Goal: Entertainment & Leisure: Consume media (video, audio)

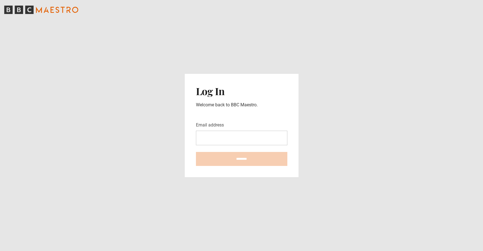
click at [235, 137] on input "Email address" at bounding box center [241, 138] width 91 height 15
type input "**********"
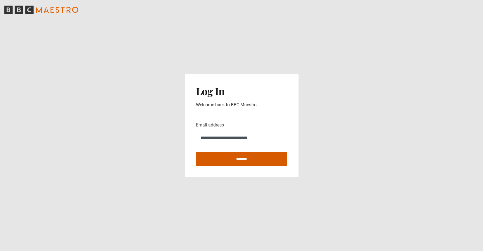
click at [245, 154] on input "********" at bounding box center [241, 159] width 91 height 14
type input "**********"
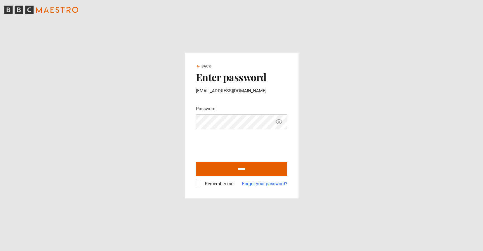
click at [203, 181] on label "Remember me" at bounding box center [218, 183] width 31 height 7
click at [205, 166] on input "******" at bounding box center [241, 169] width 91 height 14
type input "**********"
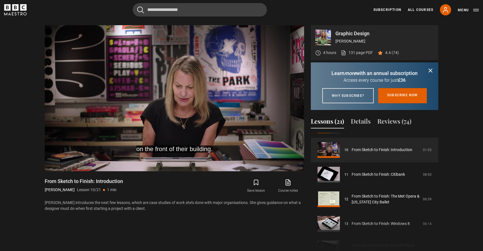
scroll to position [256, 0]
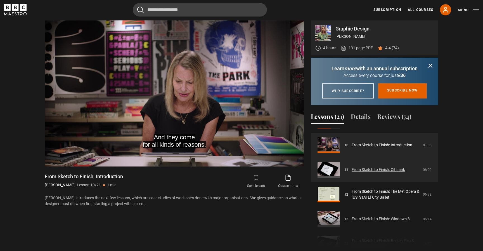
click at [352, 173] on link "From Sketch to Finish: Citibank" at bounding box center [378, 170] width 53 height 6
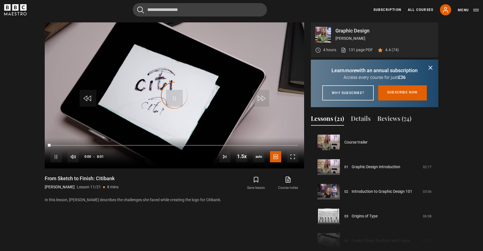
scroll to position [246, 0]
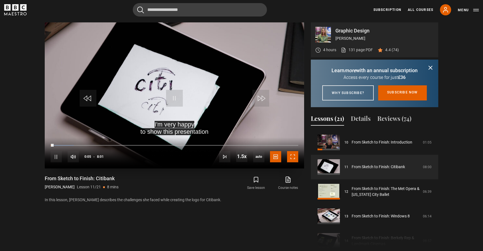
click at [291, 155] on span "Video Player" at bounding box center [292, 156] width 11 height 11
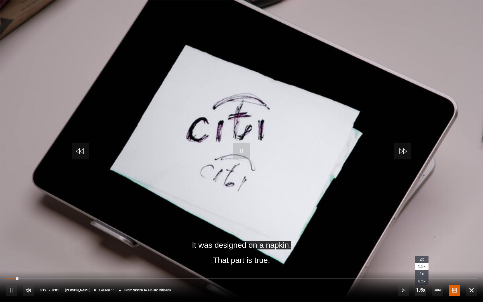
click at [421, 251] on span "Video Player" at bounding box center [420, 289] width 11 height 11
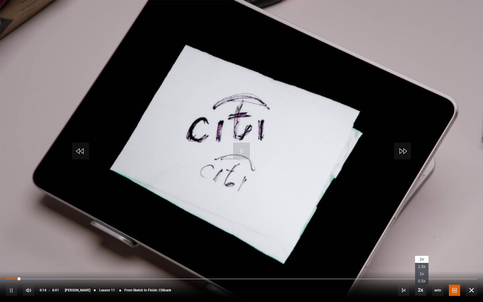
click at [420, 251] on span "Video Player" at bounding box center [420, 289] width 11 height 11
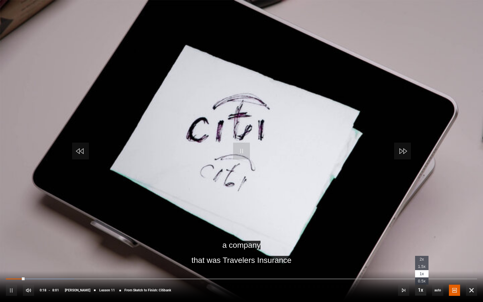
click at [420, 251] on span "Video Player" at bounding box center [420, 289] width 11 height 11
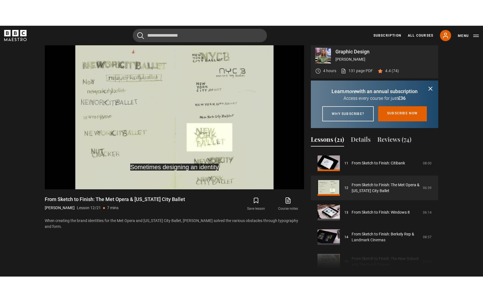
scroll to position [246, 0]
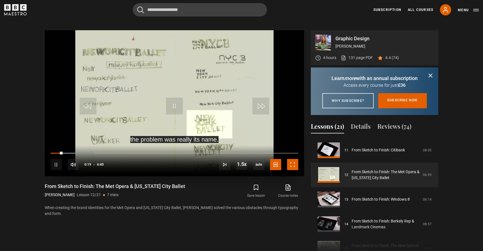
click at [292, 163] on span "Video Player" at bounding box center [292, 164] width 11 height 11
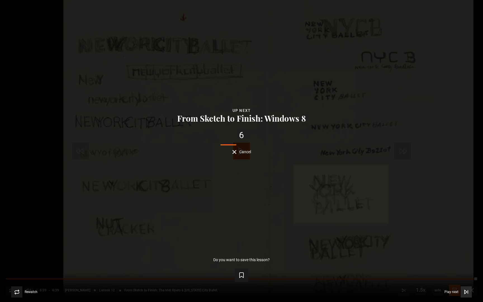
click at [460, 251] on button "Play next Play next" at bounding box center [458, 291] width 27 height 11
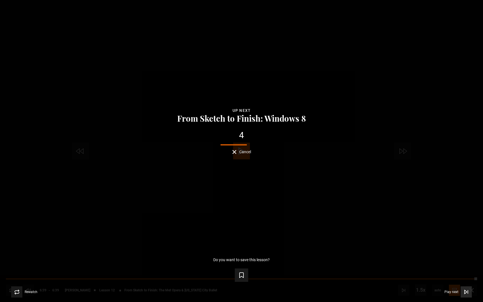
click at [460, 251] on button "Play next Play next" at bounding box center [458, 291] width 27 height 11
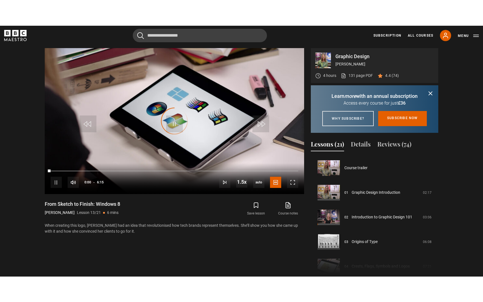
scroll to position [295, 0]
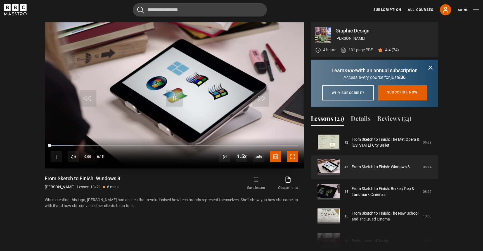
click at [290, 155] on span "Video Player" at bounding box center [292, 156] width 11 height 11
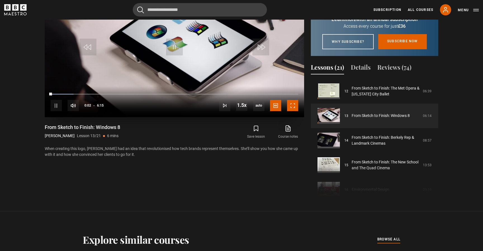
click at [288, 105] on span "Video Player" at bounding box center [292, 105] width 11 height 11
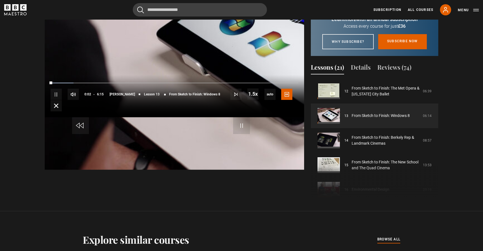
scroll to position [276, 0]
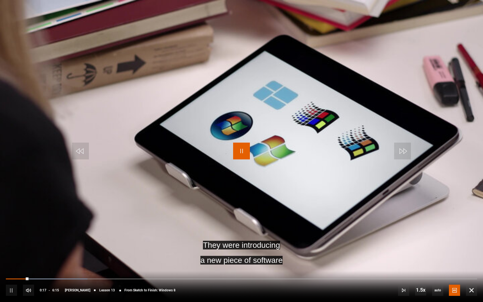
click at [238, 147] on span "Video Player" at bounding box center [241, 151] width 17 height 17
click at [473, 251] on span "Video Player" at bounding box center [471, 290] width 11 height 11
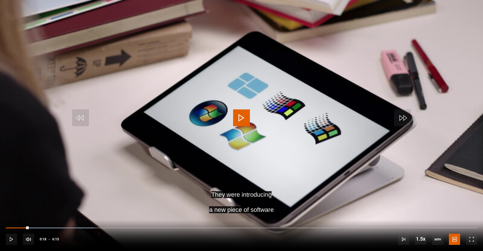
scroll to position [230, 0]
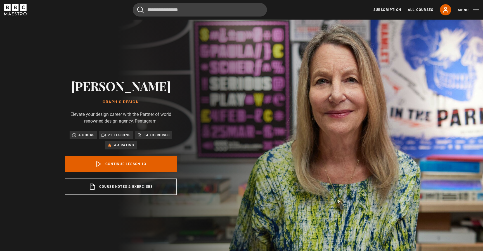
scroll to position [295, 0]
click at [116, 163] on link "Continue lesson 13" at bounding box center [121, 164] width 112 height 16
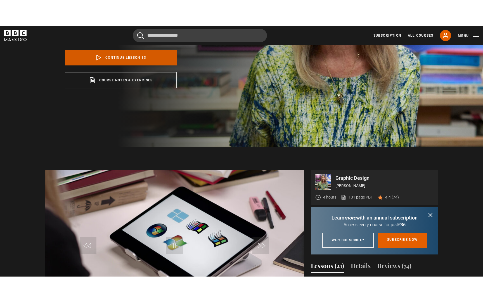
scroll to position [176, 0]
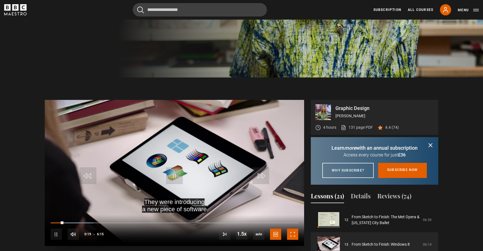
click at [295, 234] on span "Video Player" at bounding box center [292, 233] width 11 height 11
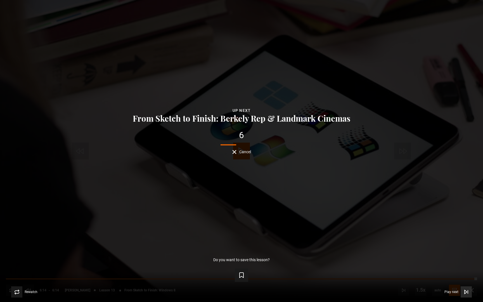
click at [464, 251] on icon "Video Player" at bounding box center [467, 292] width 6 height 6
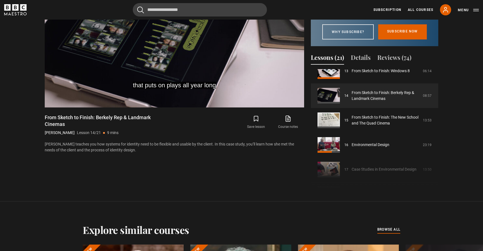
scroll to position [328, 0]
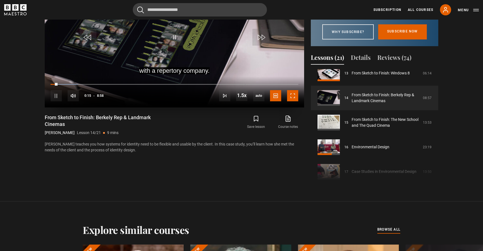
click at [292, 96] on span "Video Player" at bounding box center [292, 95] width 11 height 11
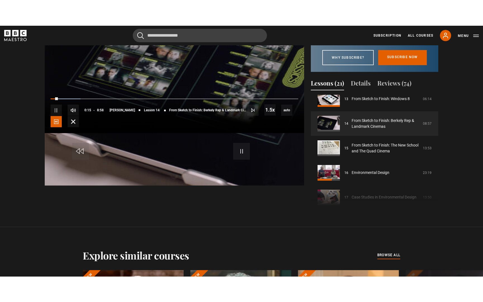
scroll to position [276, 0]
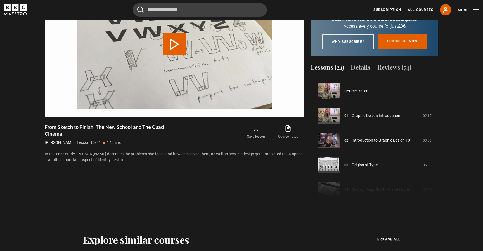
scroll to position [344, 0]
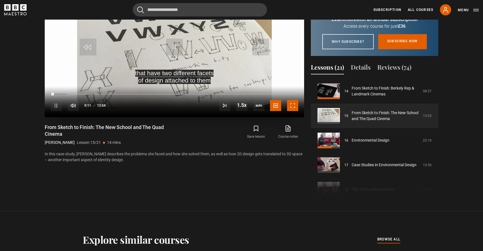
click at [292, 106] on span "Video Player" at bounding box center [292, 105] width 11 height 11
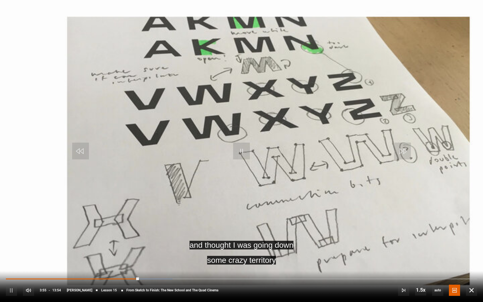
click at [305, 149] on video "Video Player" at bounding box center [241, 151] width 483 height 302
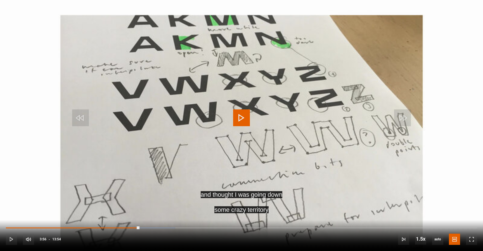
scroll to position [0, 0]
